Goal: Navigation & Orientation: Go to known website

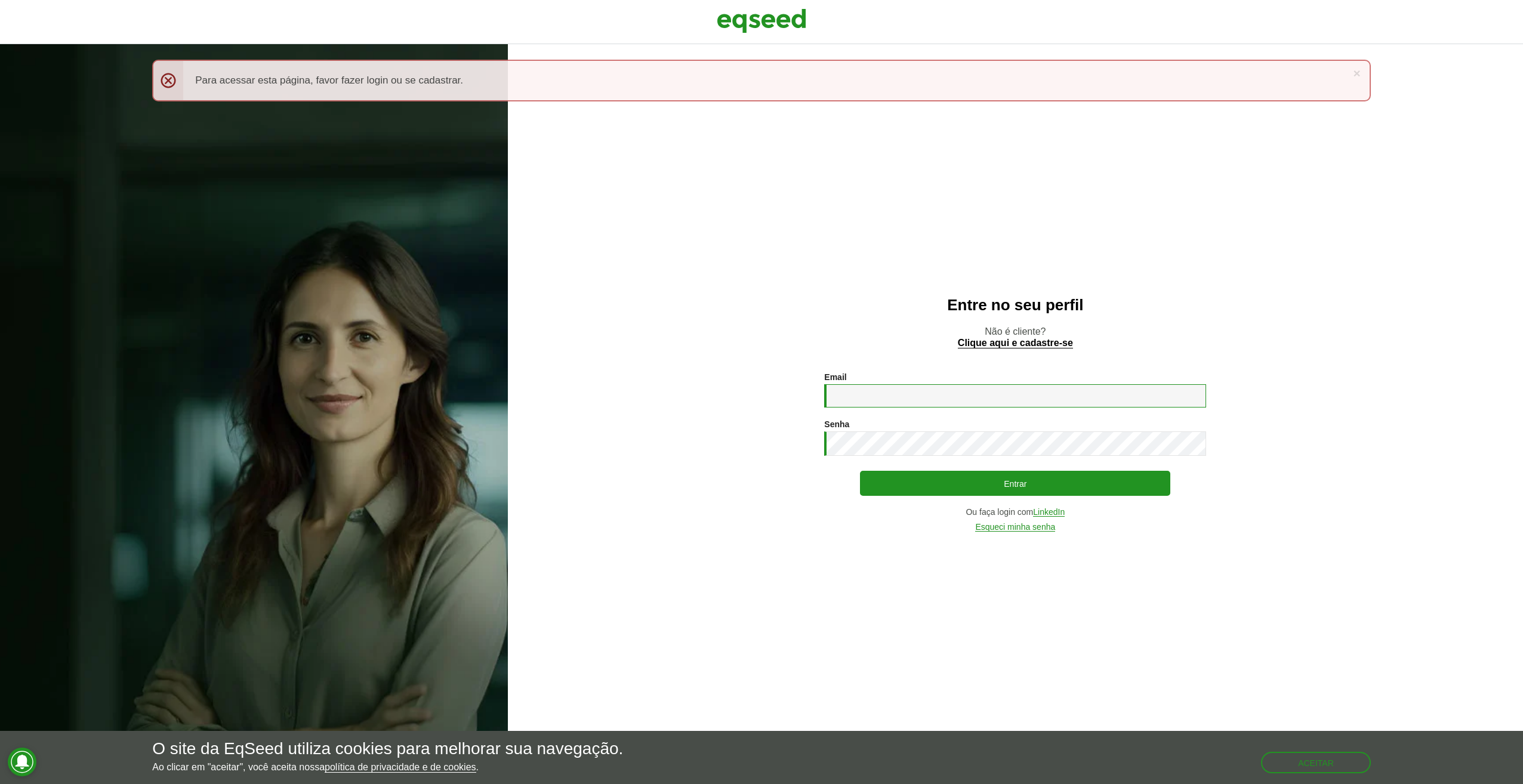
type input "**********"
click at [773, 20] on img at bounding box center [762, 21] width 89 height 30
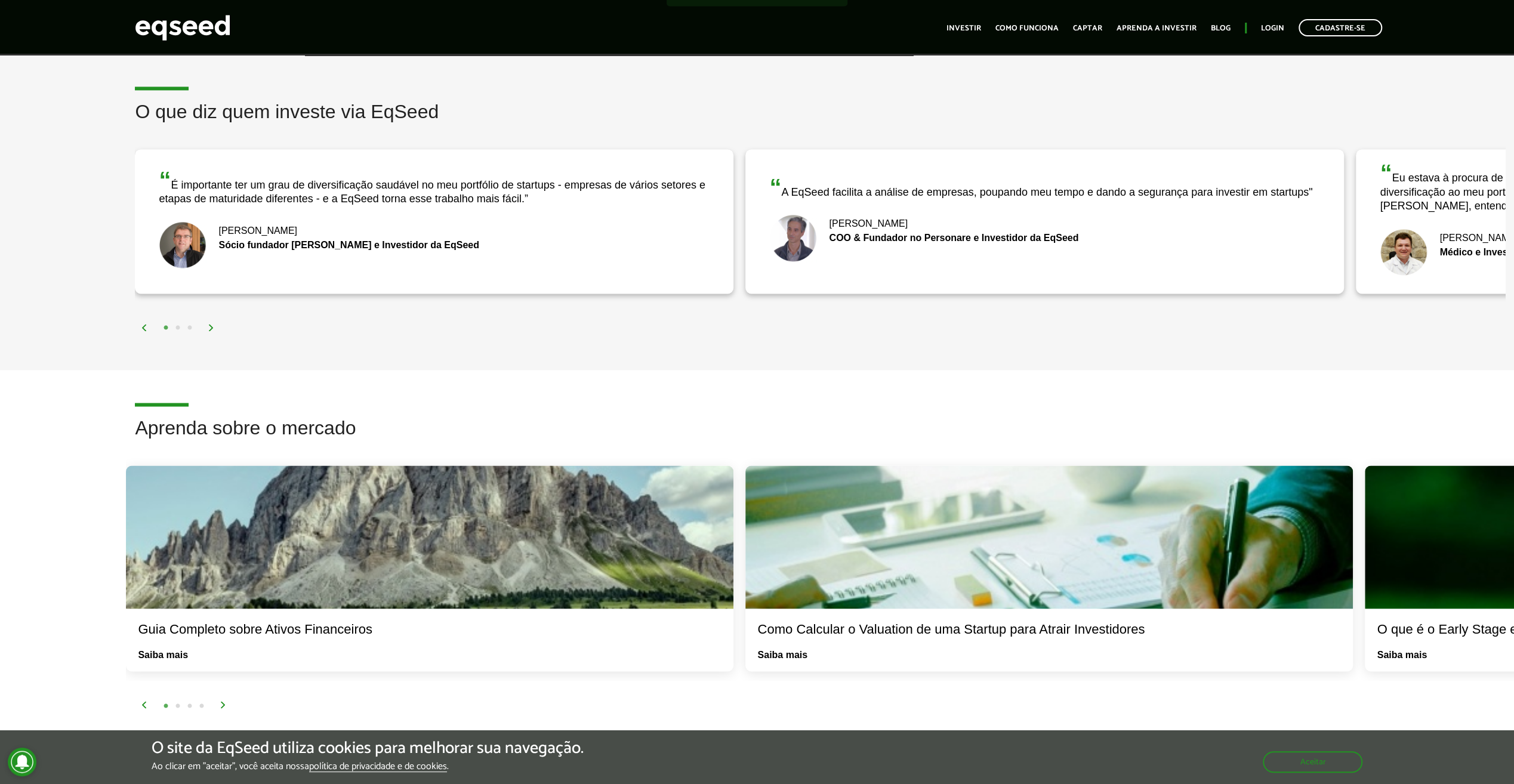
scroll to position [1791, 0]
click at [209, 326] on img at bounding box center [211, 327] width 7 height 7
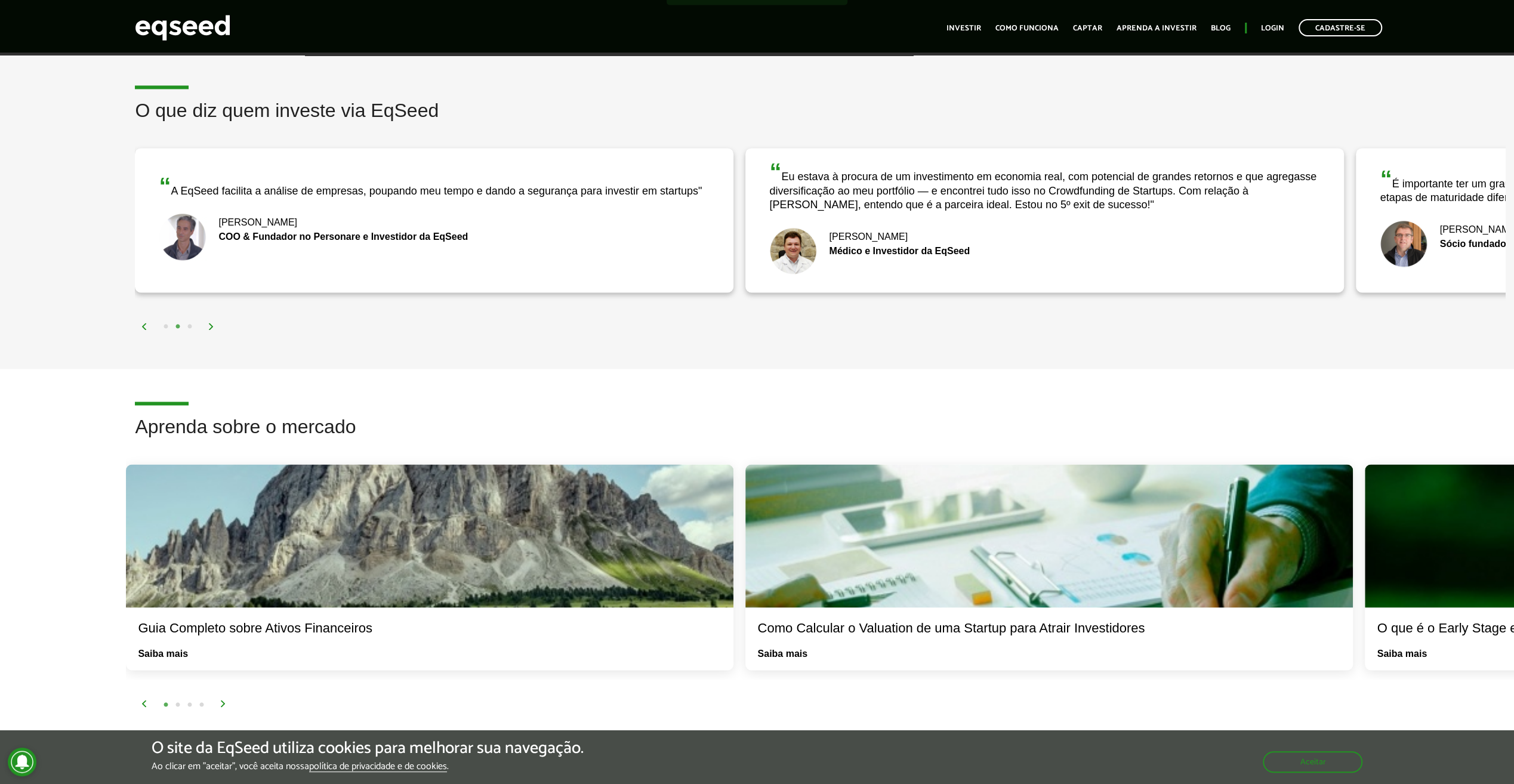
click at [209, 326] on img at bounding box center [211, 327] width 7 height 7
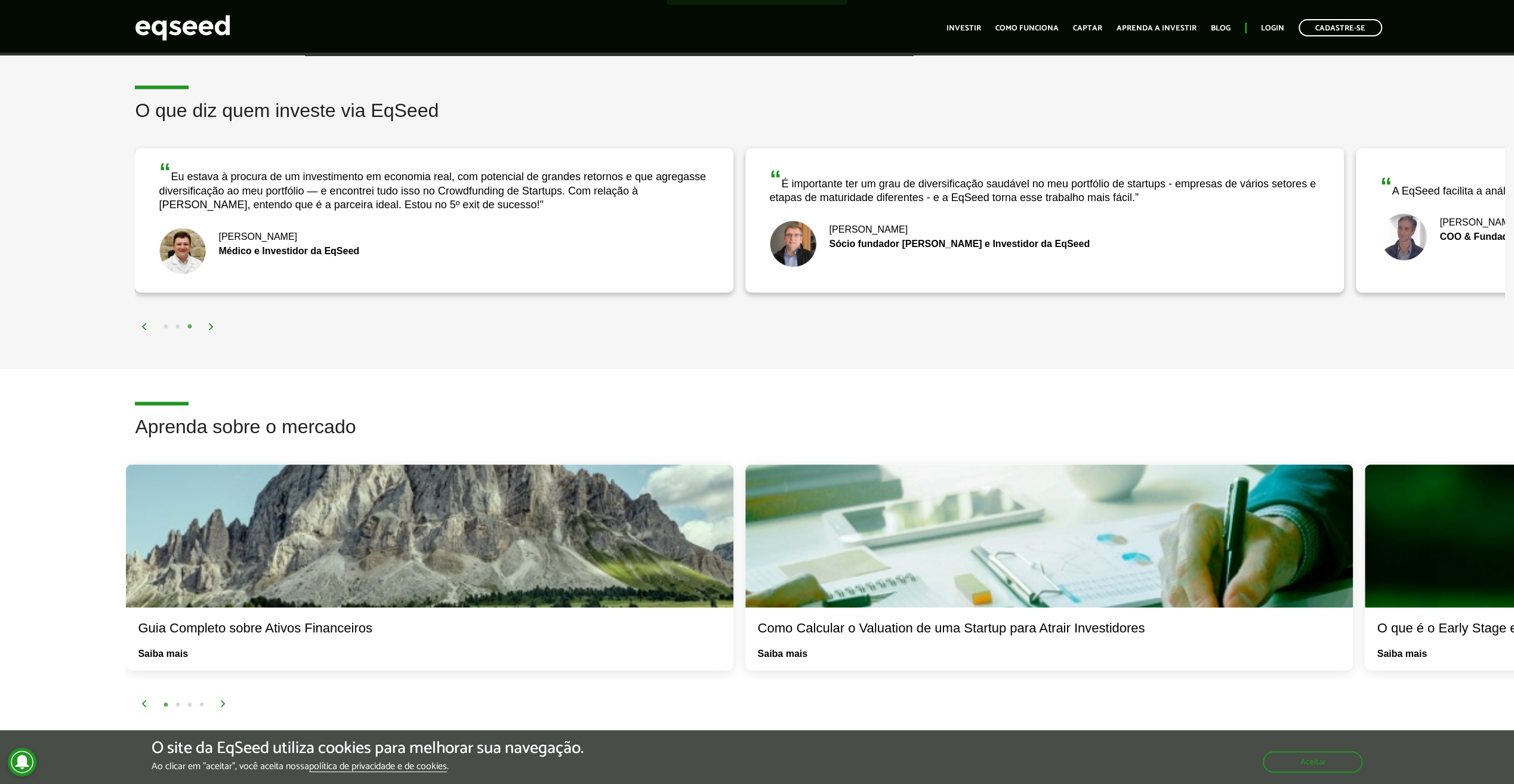
click at [209, 326] on img at bounding box center [211, 327] width 7 height 7
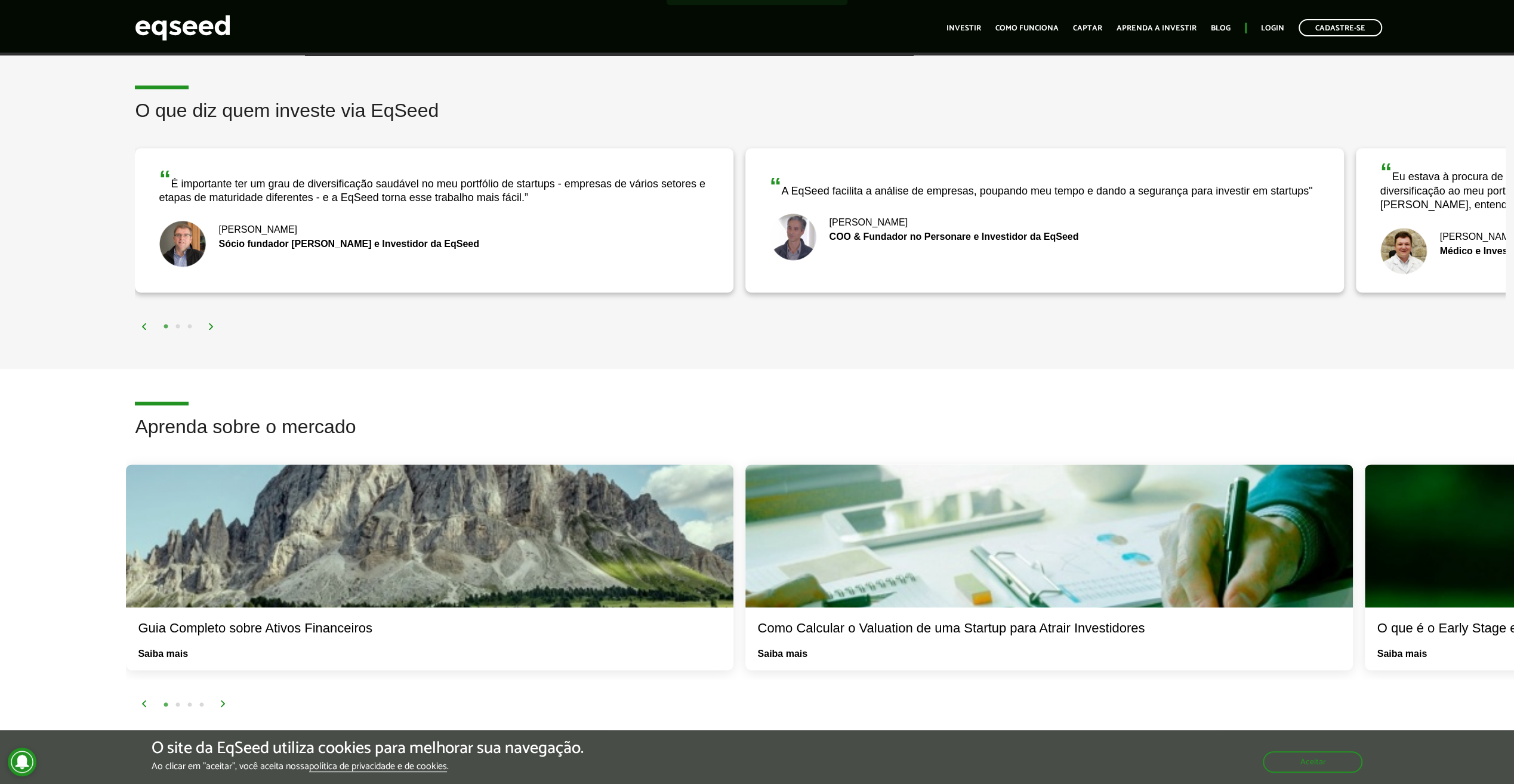
click at [209, 326] on img at bounding box center [211, 327] width 7 height 7
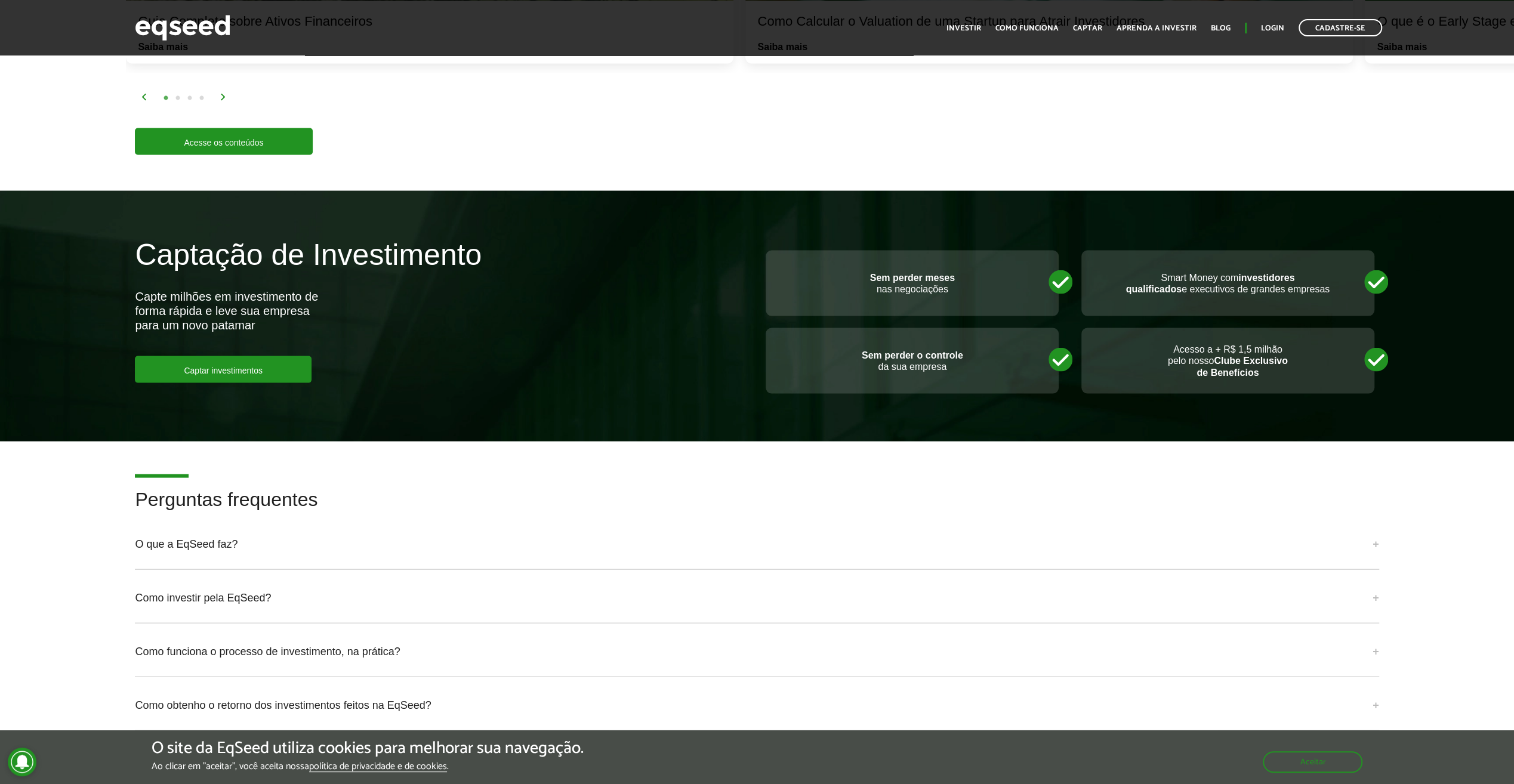
scroll to position [2567, 0]
